Goal: Information Seeking & Learning: Learn about a topic

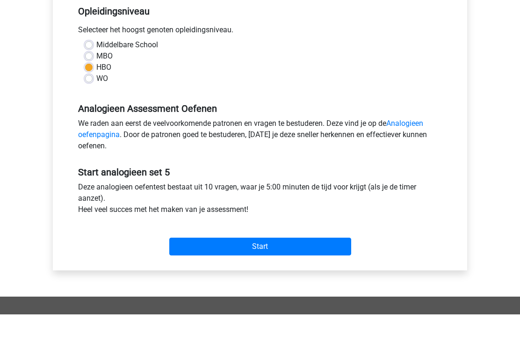
scroll to position [198, 0]
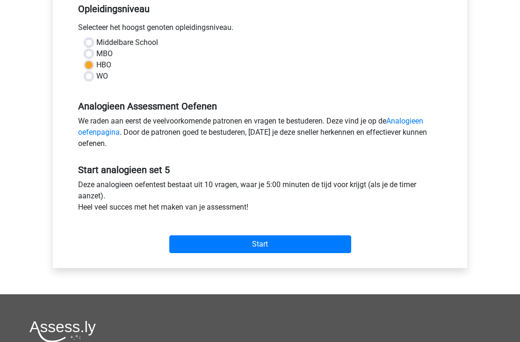
click at [269, 236] on input "Start" at bounding box center [260, 244] width 182 height 18
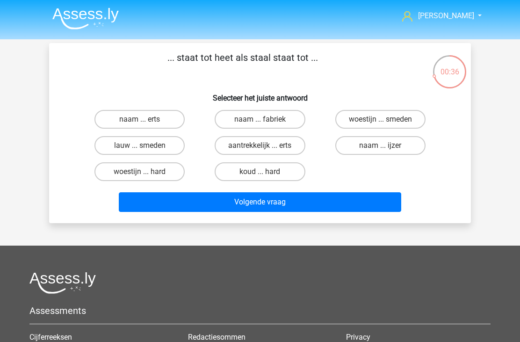
click at [133, 170] on label "woestijn ... hard" at bounding box center [139, 171] width 90 height 19
click at [140, 172] on input "woestijn ... hard" at bounding box center [143, 175] width 6 height 6
radio input "true"
click at [220, 201] on button "Volgende vraag" at bounding box center [260, 202] width 283 height 20
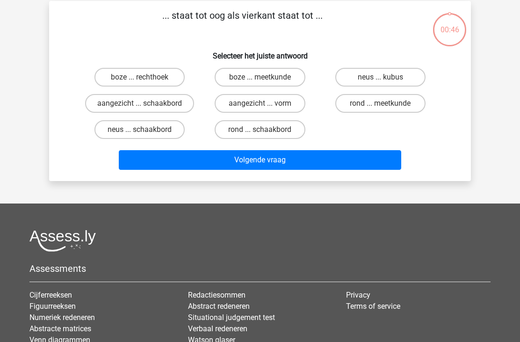
scroll to position [43, 0]
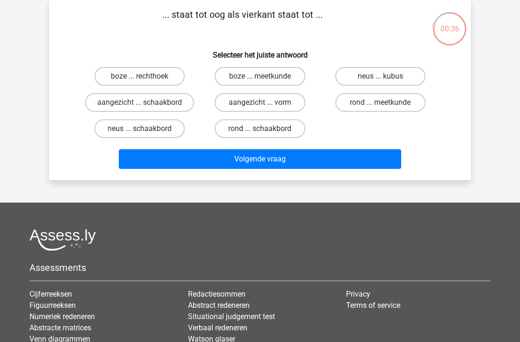
click at [249, 126] on label "rond ... schaakbord" at bounding box center [260, 128] width 90 height 19
click at [260, 129] on input "rond ... schaakbord" at bounding box center [263, 132] width 6 height 6
radio input "true"
click at [196, 157] on button "Volgende vraag" at bounding box center [260, 159] width 283 height 20
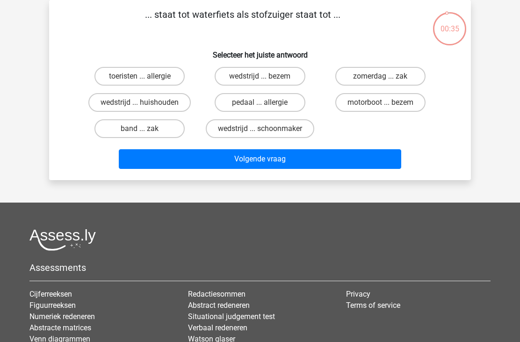
click at [225, 160] on button "Volgende vraag" at bounding box center [260, 159] width 283 height 20
click at [79, 24] on p "... staat tot waterfiets als stofzuiger staat tot ..." at bounding box center [242, 21] width 357 height 28
click at [121, 111] on label "wedstrijd ... huishouden" at bounding box center [139, 102] width 102 height 19
click at [140, 109] on input "wedstrijd ... huishouden" at bounding box center [143, 105] width 6 height 6
radio input "true"
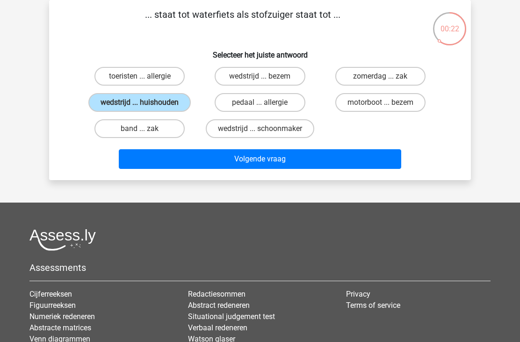
click at [114, 131] on label "band ... zak" at bounding box center [139, 128] width 90 height 19
click at [140, 131] on input "band ... zak" at bounding box center [143, 132] width 6 height 6
radio input "true"
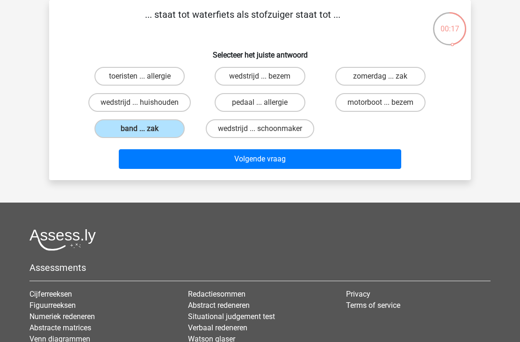
click at [231, 152] on button "Volgende vraag" at bounding box center [260, 159] width 283 height 20
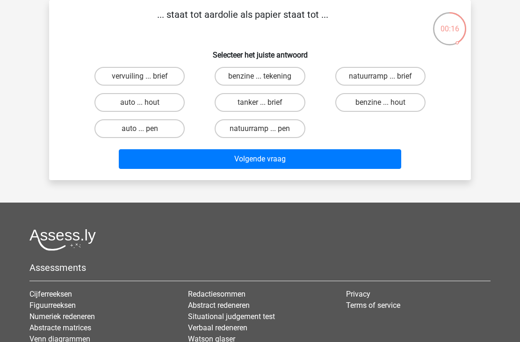
click at [361, 101] on label "benzine ... hout" at bounding box center [380, 102] width 90 height 19
click at [380, 102] on input "benzine ... hout" at bounding box center [383, 105] width 6 height 6
radio input "true"
click at [181, 155] on button "Volgende vraag" at bounding box center [260, 159] width 283 height 20
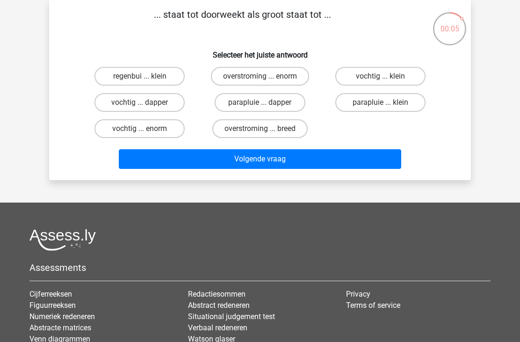
click at [119, 127] on label "vochtig ... enorm" at bounding box center [139, 128] width 90 height 19
click at [140, 129] on input "vochtig ... enorm" at bounding box center [143, 132] width 6 height 6
radio input "true"
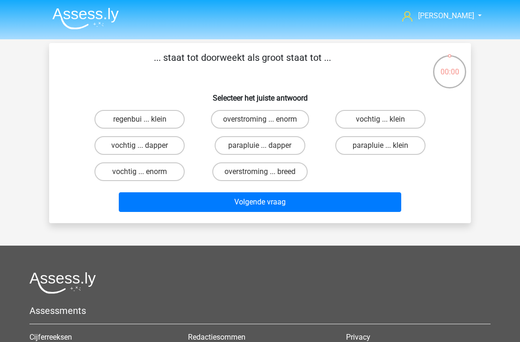
scroll to position [43, 0]
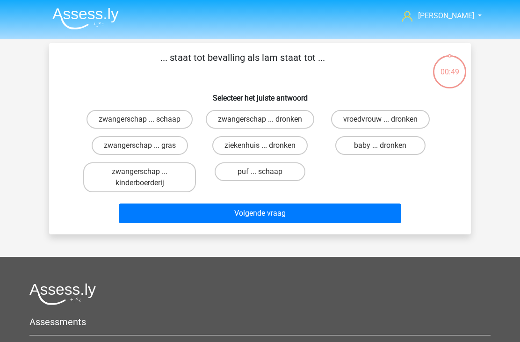
scroll to position [43, 0]
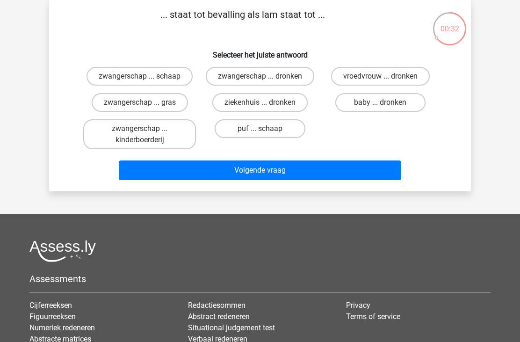
click at [113, 73] on label "zwangerschap ... schaap" at bounding box center [140, 76] width 106 height 19
click at [140, 76] on input "zwangerschap ... schaap" at bounding box center [143, 79] width 6 height 6
radio input "true"
click at [213, 178] on button "Volgende vraag" at bounding box center [260, 170] width 283 height 20
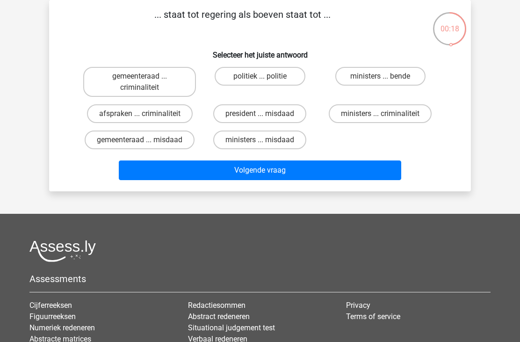
click at [372, 118] on label "ministers ... criminaliteit" at bounding box center [380, 113] width 103 height 19
click at [380, 118] on input "ministers ... criminaliteit" at bounding box center [383, 117] width 6 height 6
radio input "true"
click at [196, 174] on button "Volgende vraag" at bounding box center [260, 170] width 283 height 20
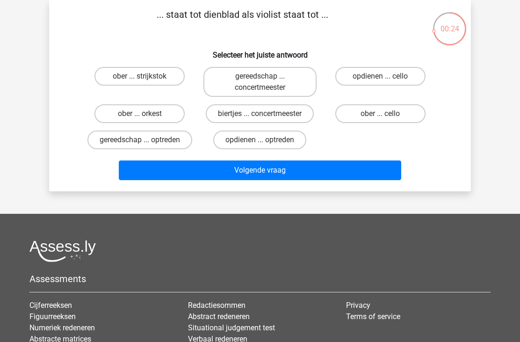
click at [371, 116] on label "ober ... cello" at bounding box center [380, 113] width 90 height 19
click at [380, 116] on input "ober ... cello" at bounding box center [383, 117] width 6 height 6
radio input "true"
click at [211, 171] on button "Volgende vraag" at bounding box center [260, 170] width 283 height 20
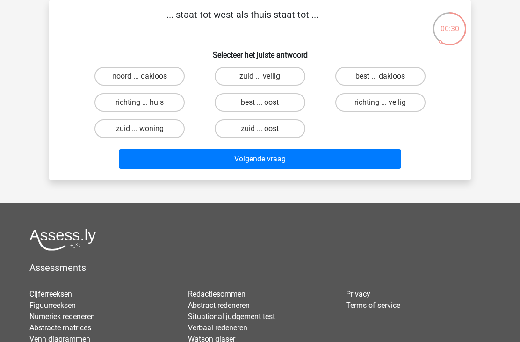
click at [114, 99] on label "richting ... huis" at bounding box center [139, 102] width 90 height 19
click at [140, 102] on input "richting ... huis" at bounding box center [143, 105] width 6 height 6
radio input "true"
click at [198, 155] on button "Volgende vraag" at bounding box center [260, 159] width 283 height 20
click at [252, 154] on button "Resultaten" at bounding box center [260, 159] width 283 height 20
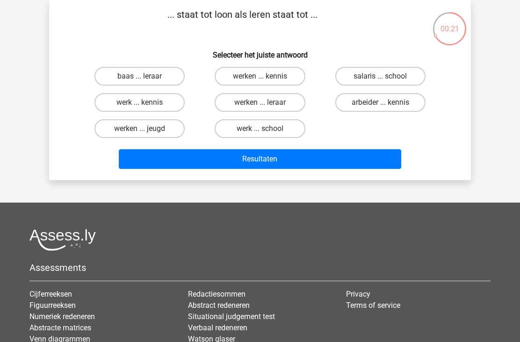
click at [379, 31] on p "... staat tot loon als leren staat tot ..." at bounding box center [242, 21] width 357 height 28
click at [258, 127] on label "werk ... school" at bounding box center [260, 128] width 90 height 19
click at [260, 129] on input "werk ... school" at bounding box center [263, 132] width 6 height 6
radio input "true"
click at [175, 158] on button "Resultaten" at bounding box center [260, 159] width 283 height 20
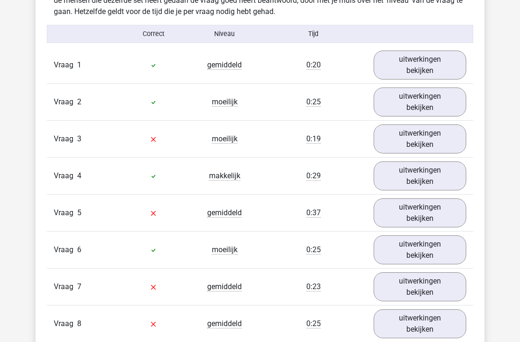
scroll to position [589, 0]
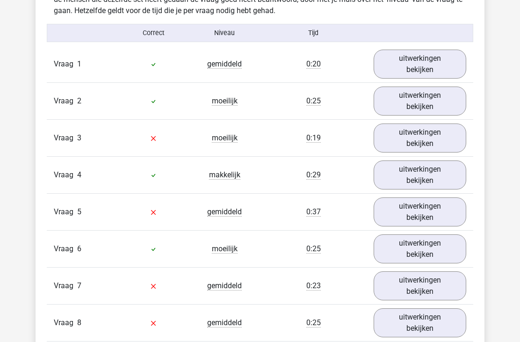
click at [415, 141] on link "uitwerkingen bekijken" at bounding box center [420, 138] width 93 height 29
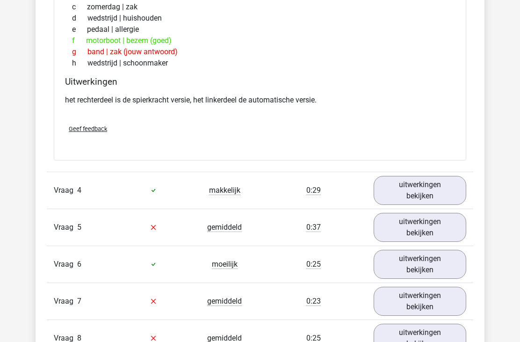
scroll to position [820, 0]
click at [428, 225] on link "uitwerkingen bekijken" at bounding box center [420, 227] width 93 height 29
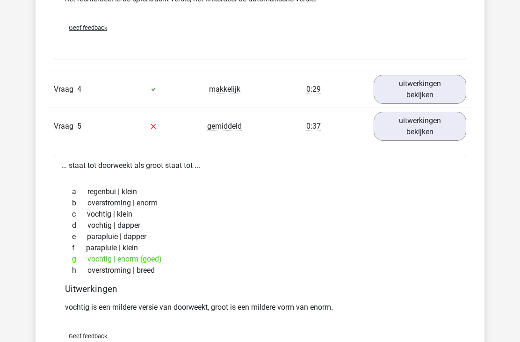
scroll to position [921, 0]
click at [440, 127] on link "uitwerkingen bekijken" at bounding box center [420, 126] width 93 height 29
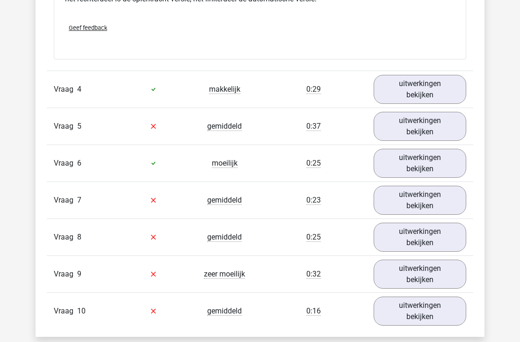
click at [439, 202] on link "uitwerkingen bekijken" at bounding box center [420, 200] width 93 height 29
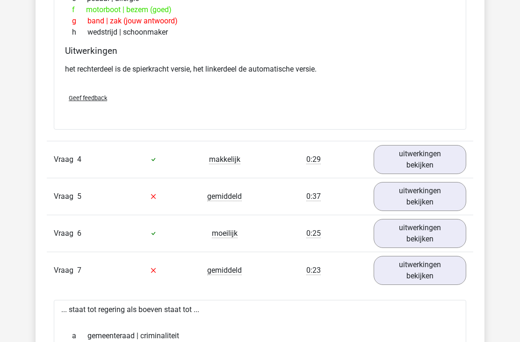
scroll to position [850, 0]
click at [418, 266] on link "uitwerkingen bekijken" at bounding box center [420, 270] width 93 height 29
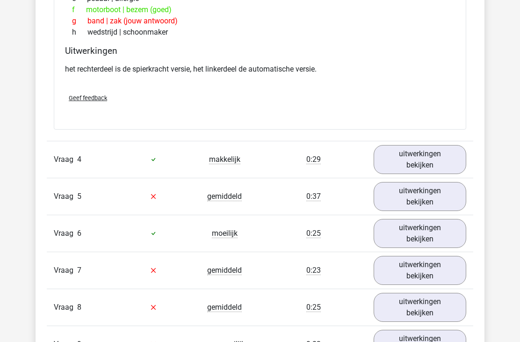
click at [418, 308] on link "uitwerkingen bekijken" at bounding box center [420, 307] width 93 height 29
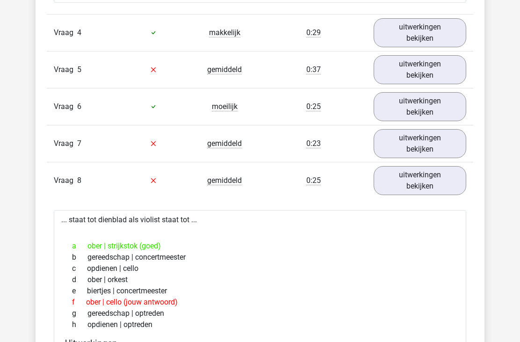
scroll to position [980, 0]
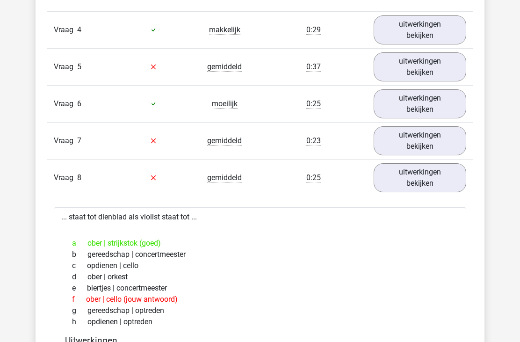
click at [426, 178] on link "uitwerkingen bekijken" at bounding box center [420, 177] width 93 height 29
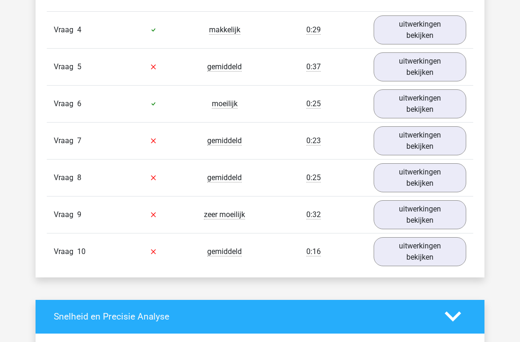
click at [441, 204] on link "uitwerkingen bekijken" at bounding box center [420, 214] width 93 height 29
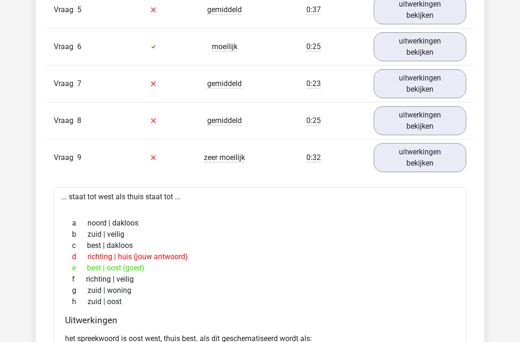
scroll to position [1040, 0]
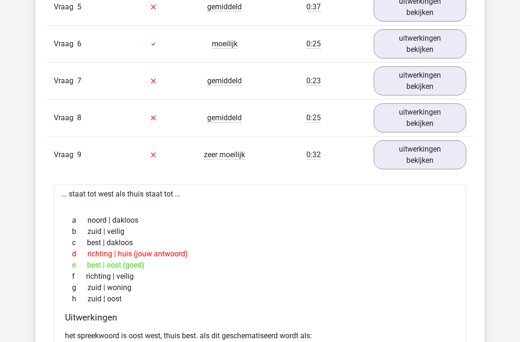
click at [432, 151] on link "uitwerkingen bekijken" at bounding box center [420, 154] width 93 height 29
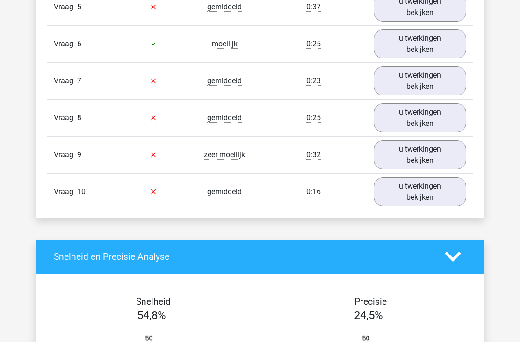
click at [441, 182] on link "uitwerkingen bekijken" at bounding box center [420, 191] width 93 height 29
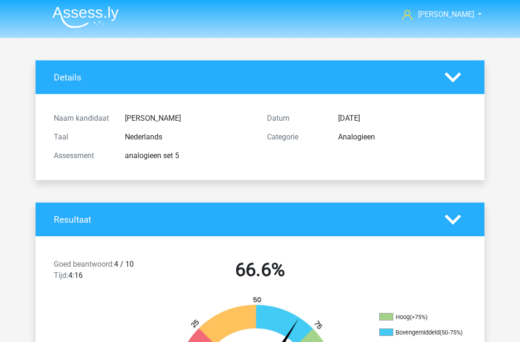
scroll to position [3, 0]
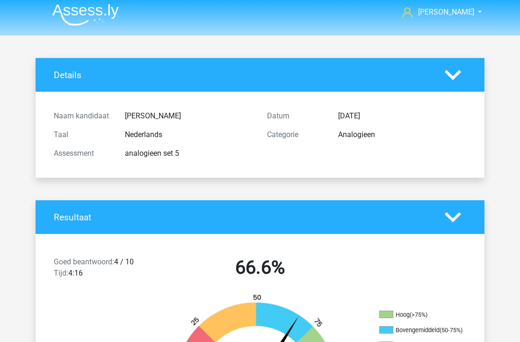
click at [460, 216] on icon at bounding box center [453, 218] width 16 height 16
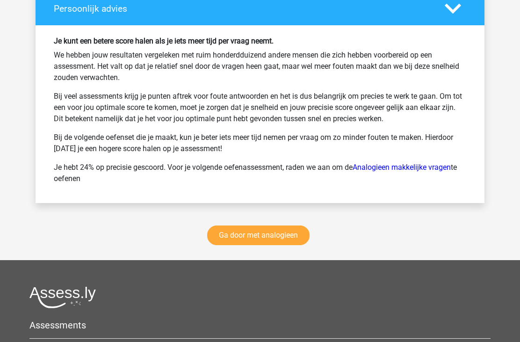
scroll to position [1599, 0]
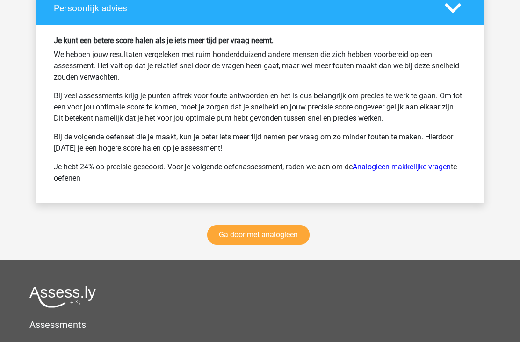
click at [281, 237] on link "Ga door met analogieen" at bounding box center [258, 235] width 102 height 20
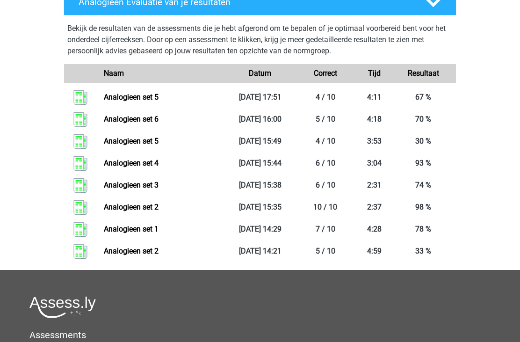
scroll to position [1017, 0]
click at [159, 159] on link "Analogieen set 4" at bounding box center [131, 163] width 55 height 9
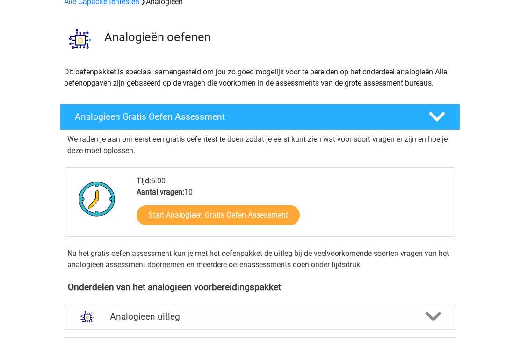
scroll to position [0, 0]
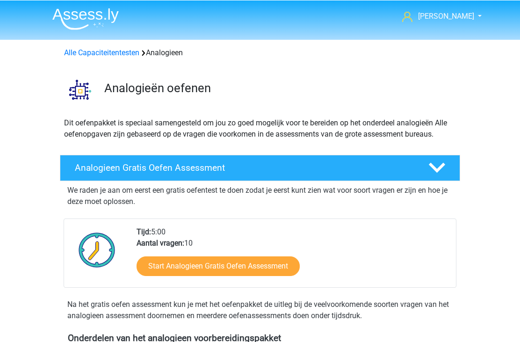
click at [102, 51] on link "Alle Capaciteitentesten" at bounding box center [101, 52] width 75 height 9
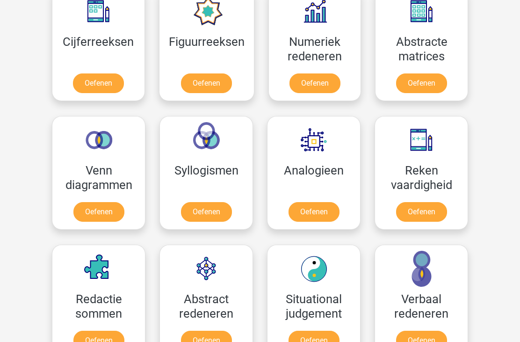
scroll to position [452, 0]
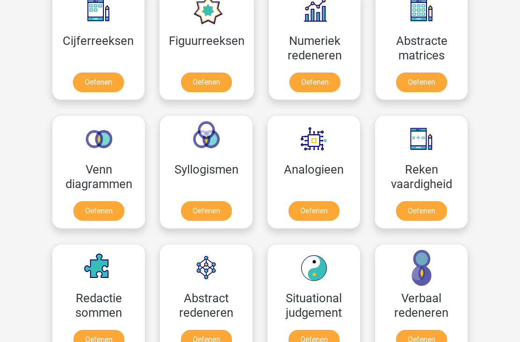
click at [329, 202] on link "Oefenen" at bounding box center [314, 212] width 51 height 20
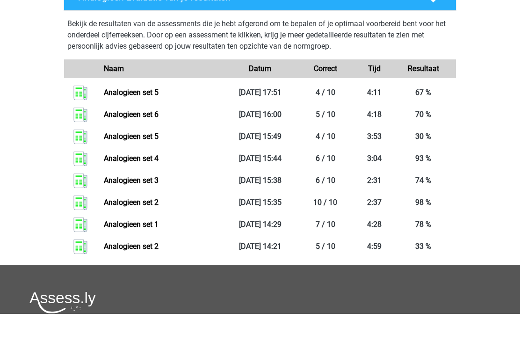
scroll to position [438, 0]
